Goal: Transaction & Acquisition: Purchase product/service

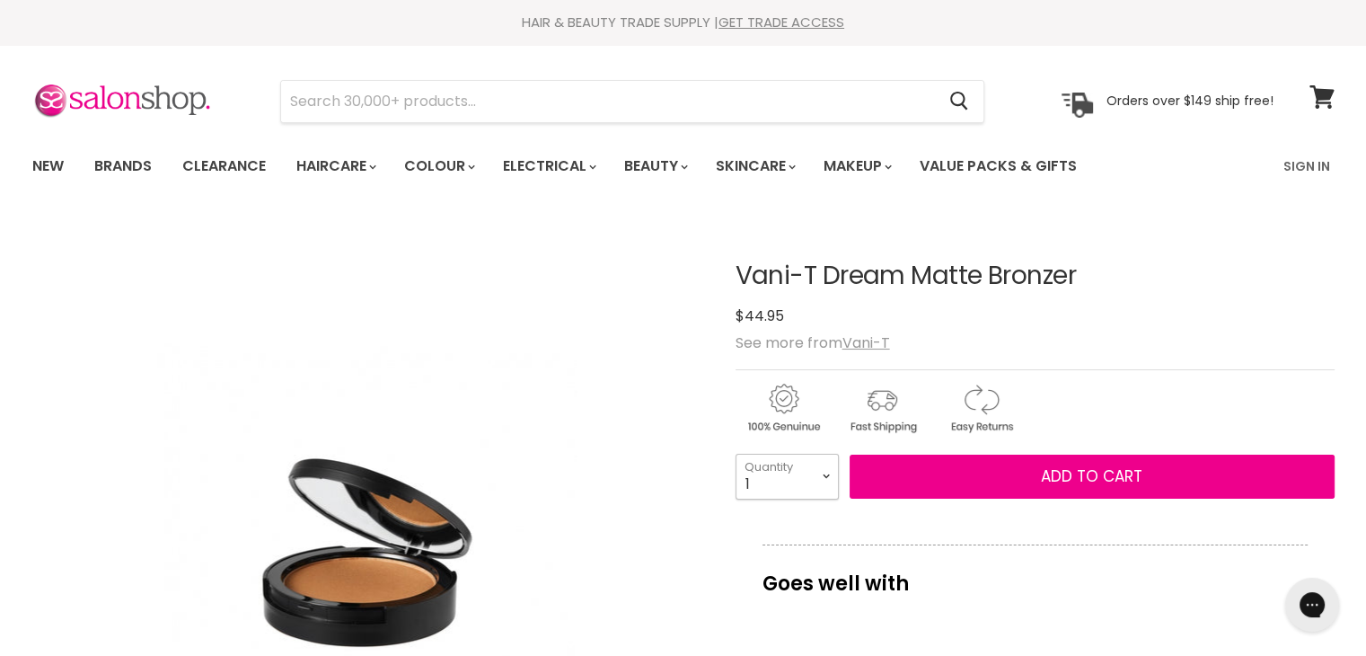
click at [826, 475] on select "1 2 3 4 5 6 7 8 9 10+" at bounding box center [787, 476] width 103 height 45
select select "2"
click at [736, 454] on select "1 2 3 4 5 6 7 8 9 10+" at bounding box center [787, 476] width 103 height 45
type input "2"
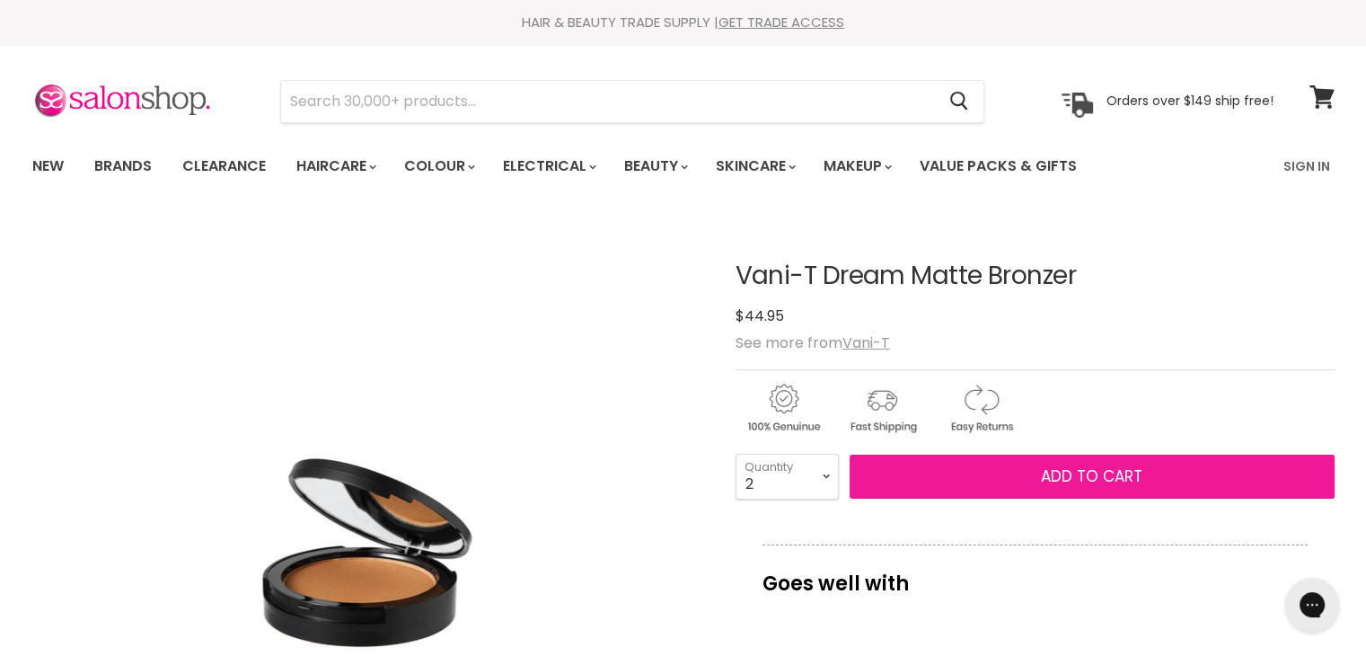
click at [1094, 471] on span "Add to cart" at bounding box center [1091, 476] width 101 height 22
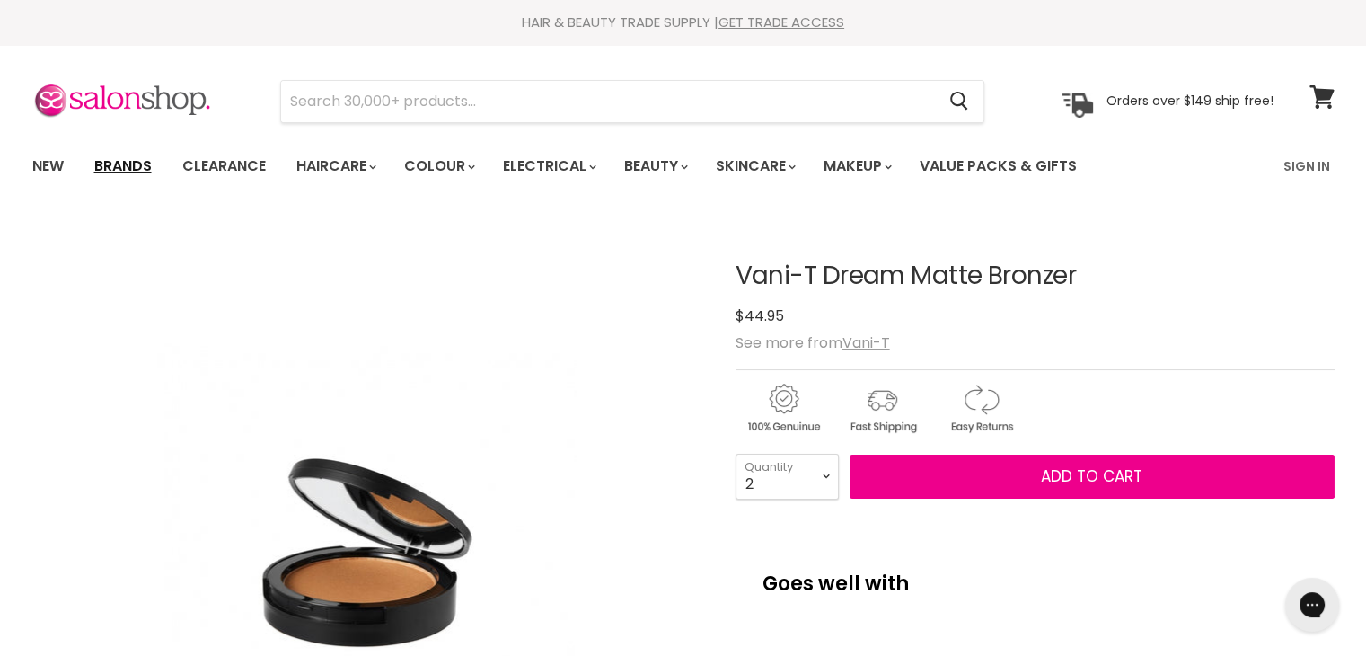
click at [149, 164] on link "Brands" at bounding box center [123, 166] width 84 height 38
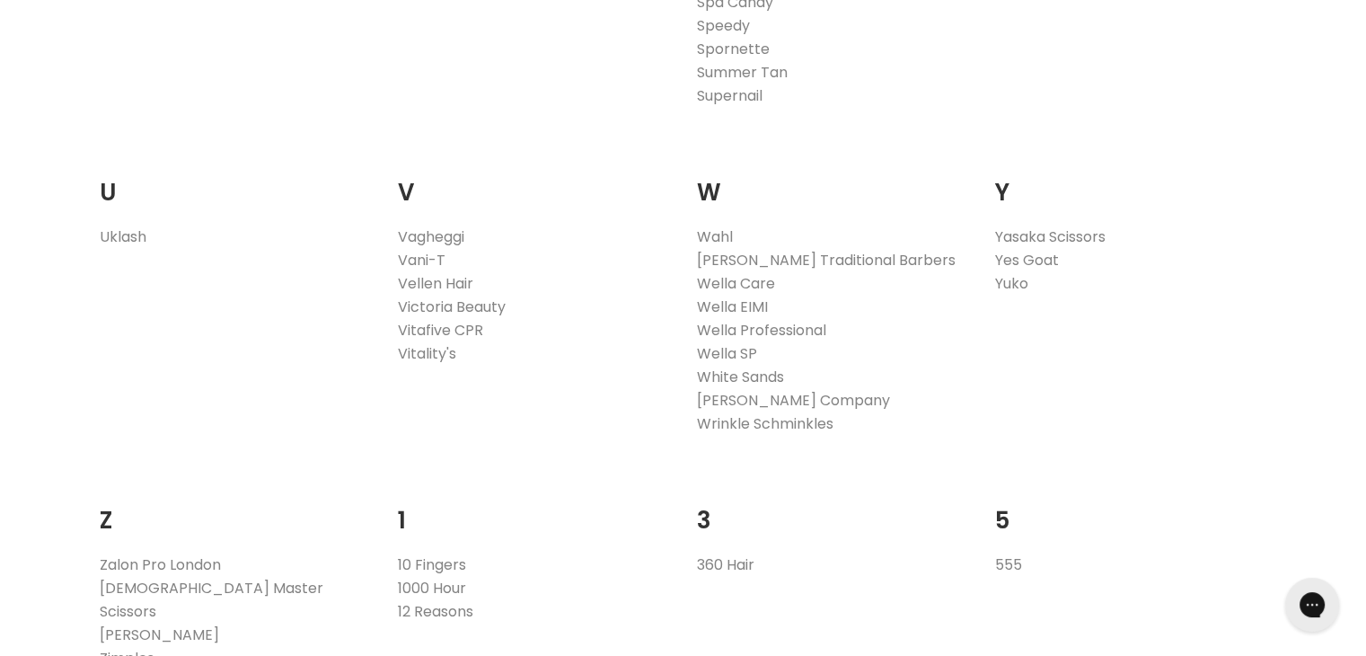
scroll to position [3437, 0]
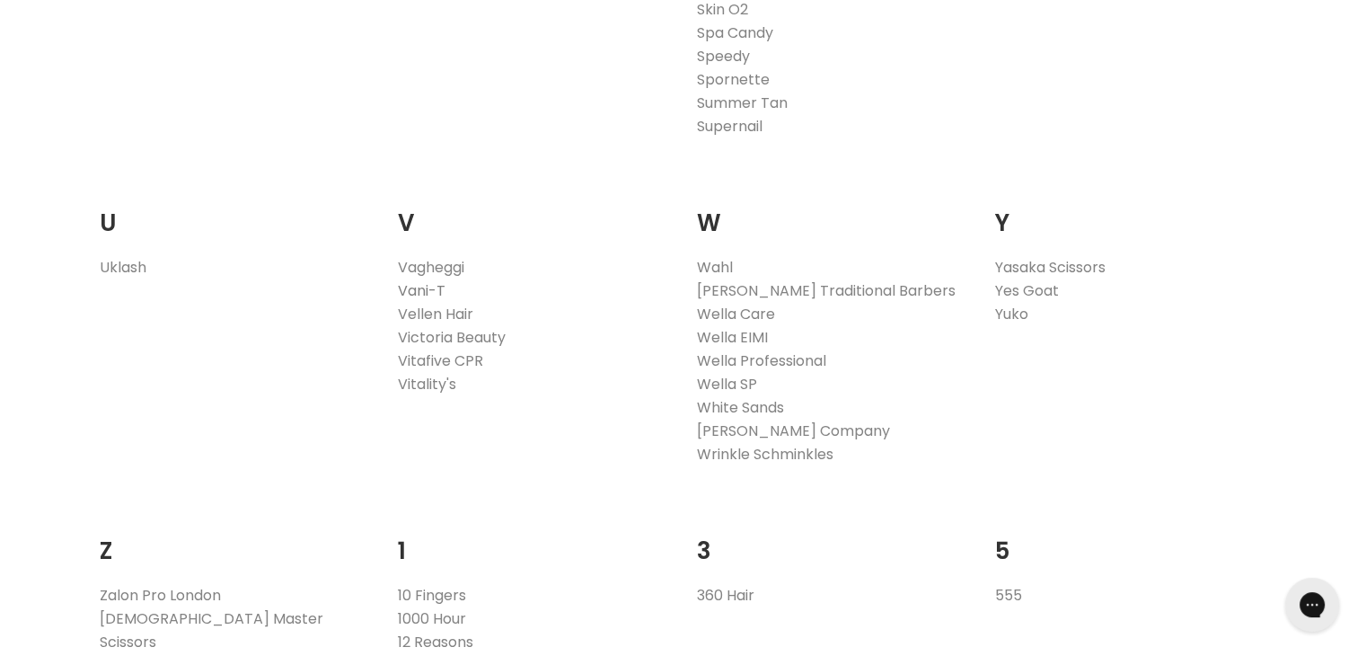
click at [428, 288] on link "Vani-T" at bounding box center [422, 290] width 48 height 21
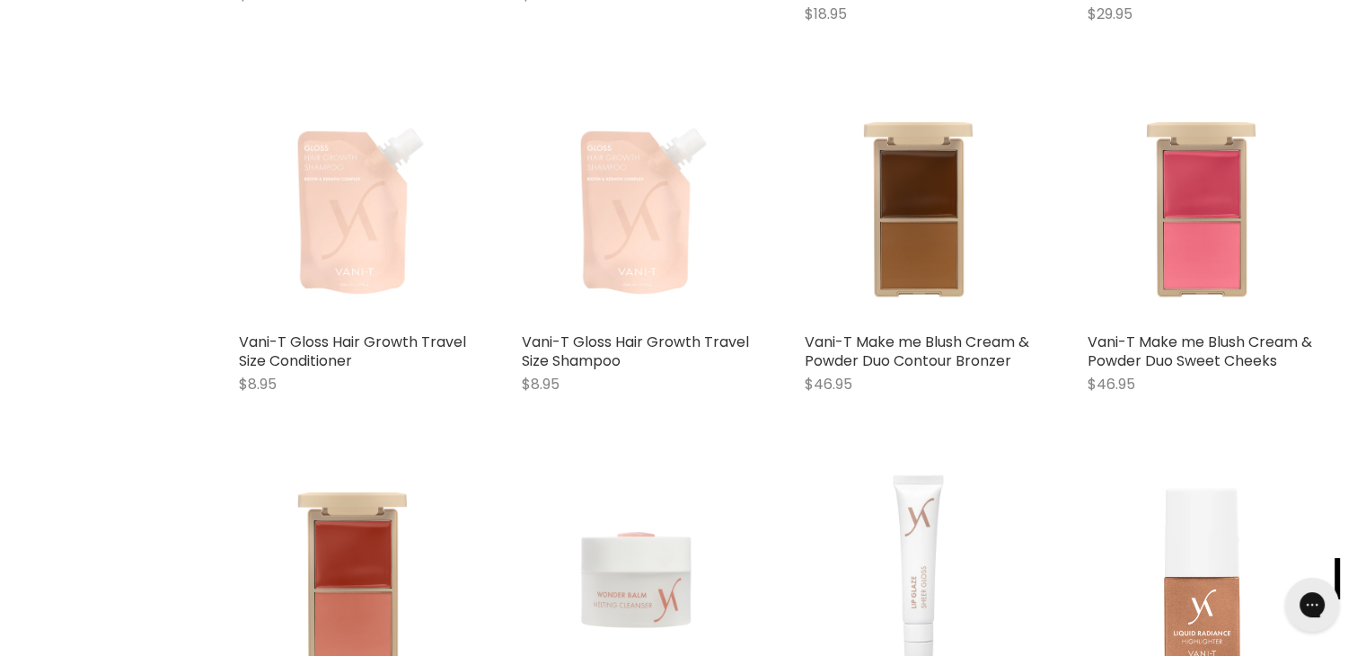
scroll to position [1318, 0]
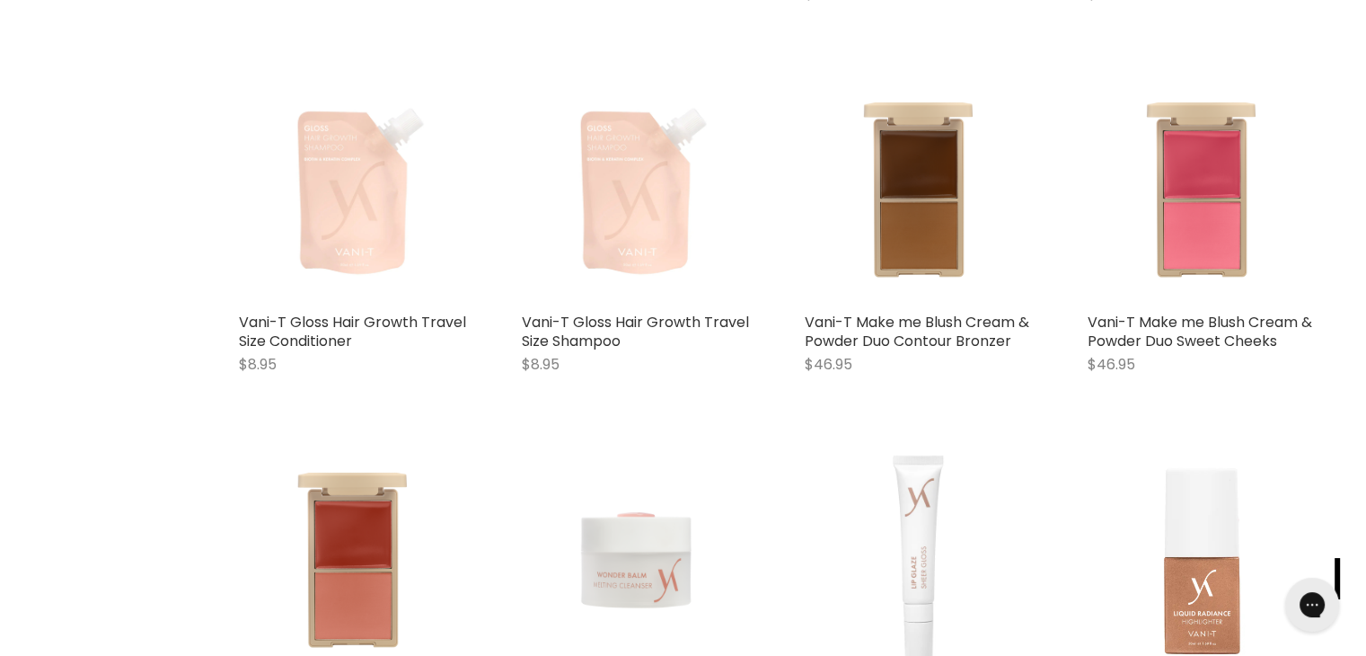
drag, startPoint x: 1373, startPoint y: 34, endPoint x: 1379, endPoint y: 176, distance: 142.0
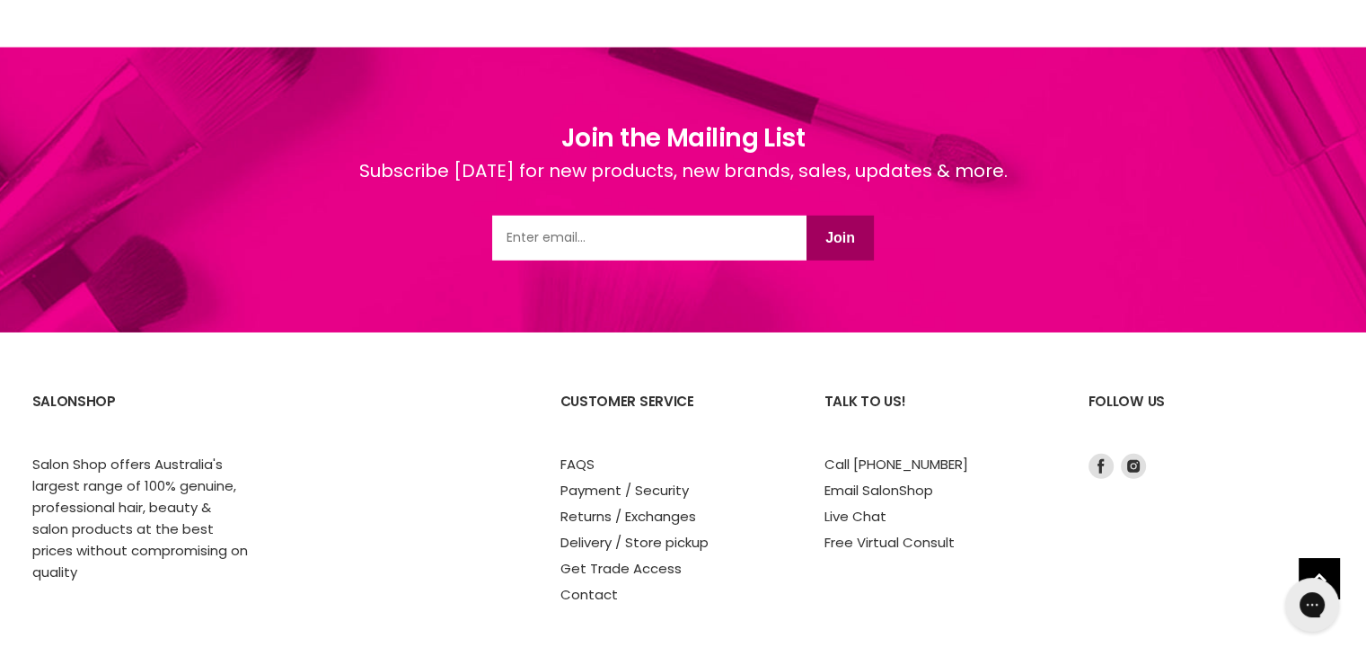
scroll to position [5148, 0]
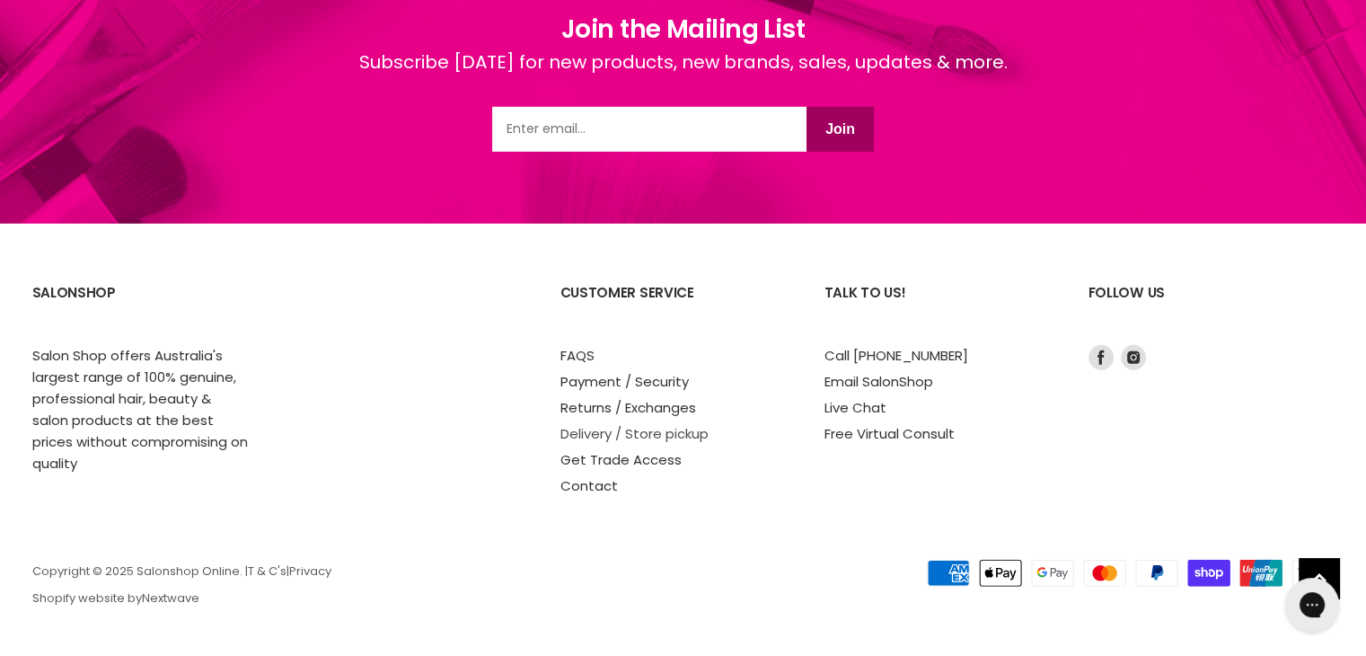
click at [589, 433] on link "Delivery / Store pickup" at bounding box center [634, 433] width 148 height 19
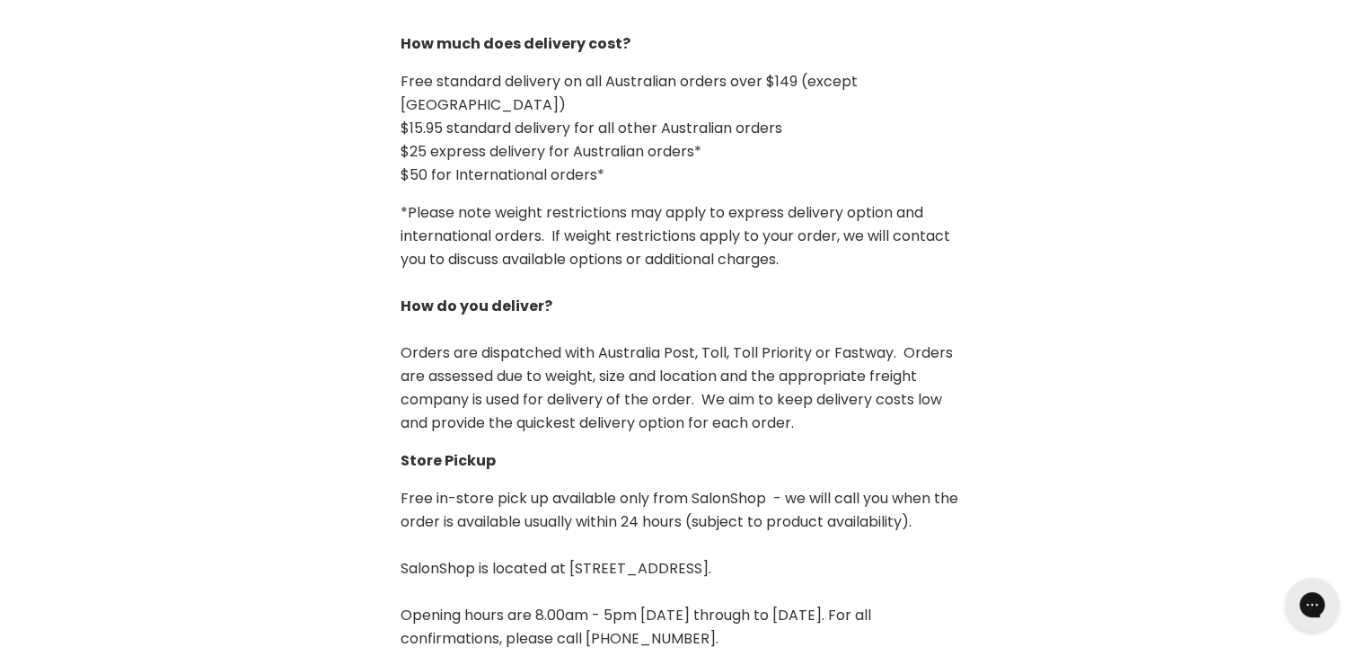
scroll to position [402, 0]
